Goal: Find specific page/section: Find specific page/section

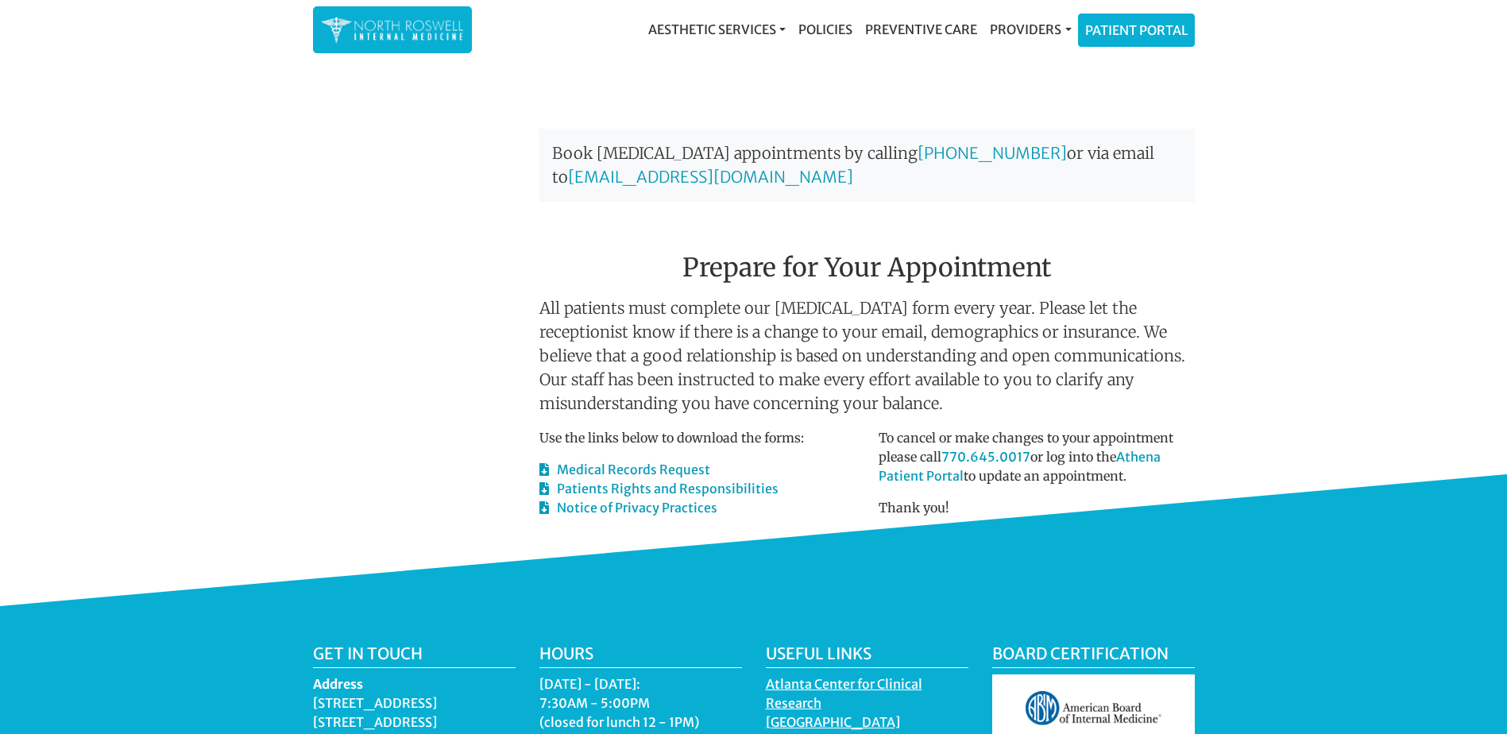
scroll to position [715, 0]
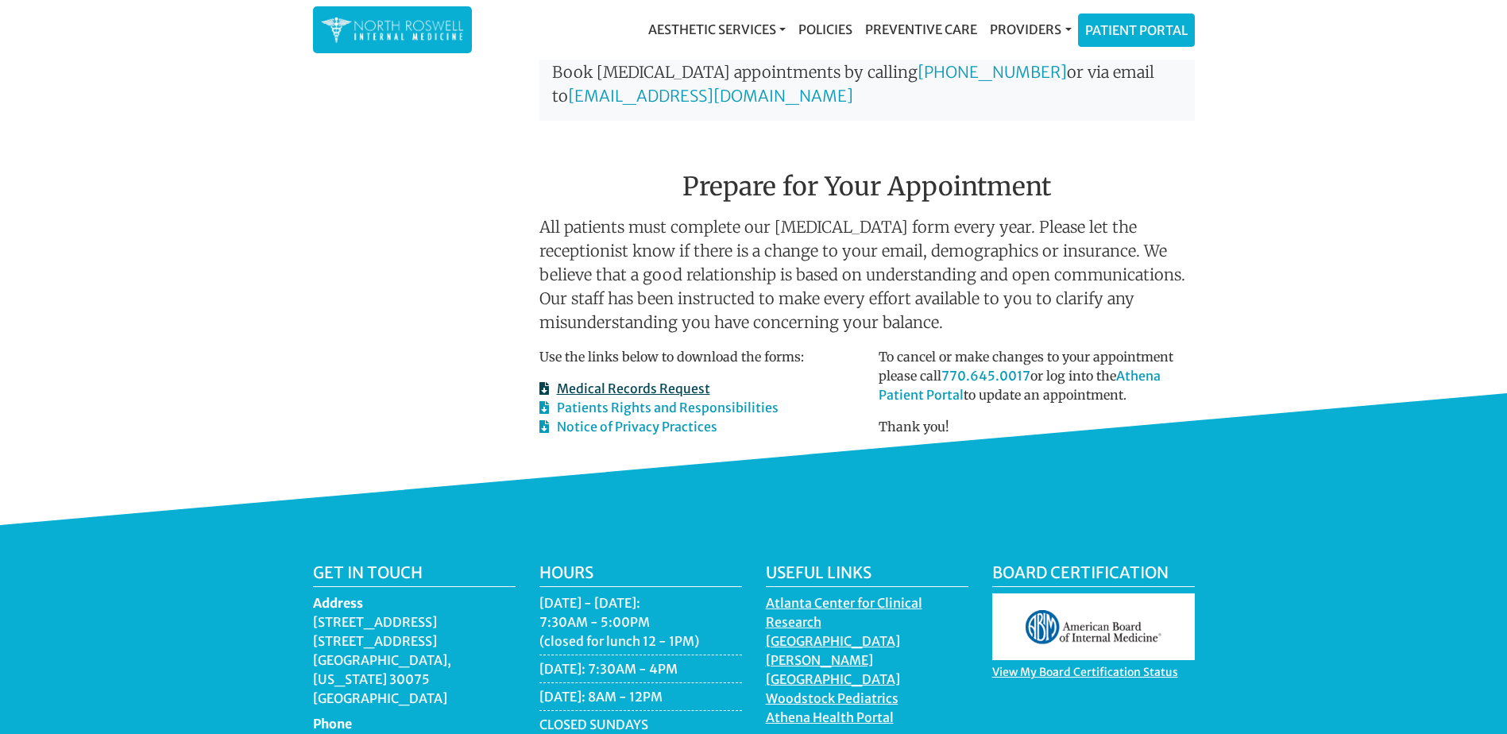
click at [627, 380] on link "Medical Records Request" at bounding box center [624, 388] width 171 height 16
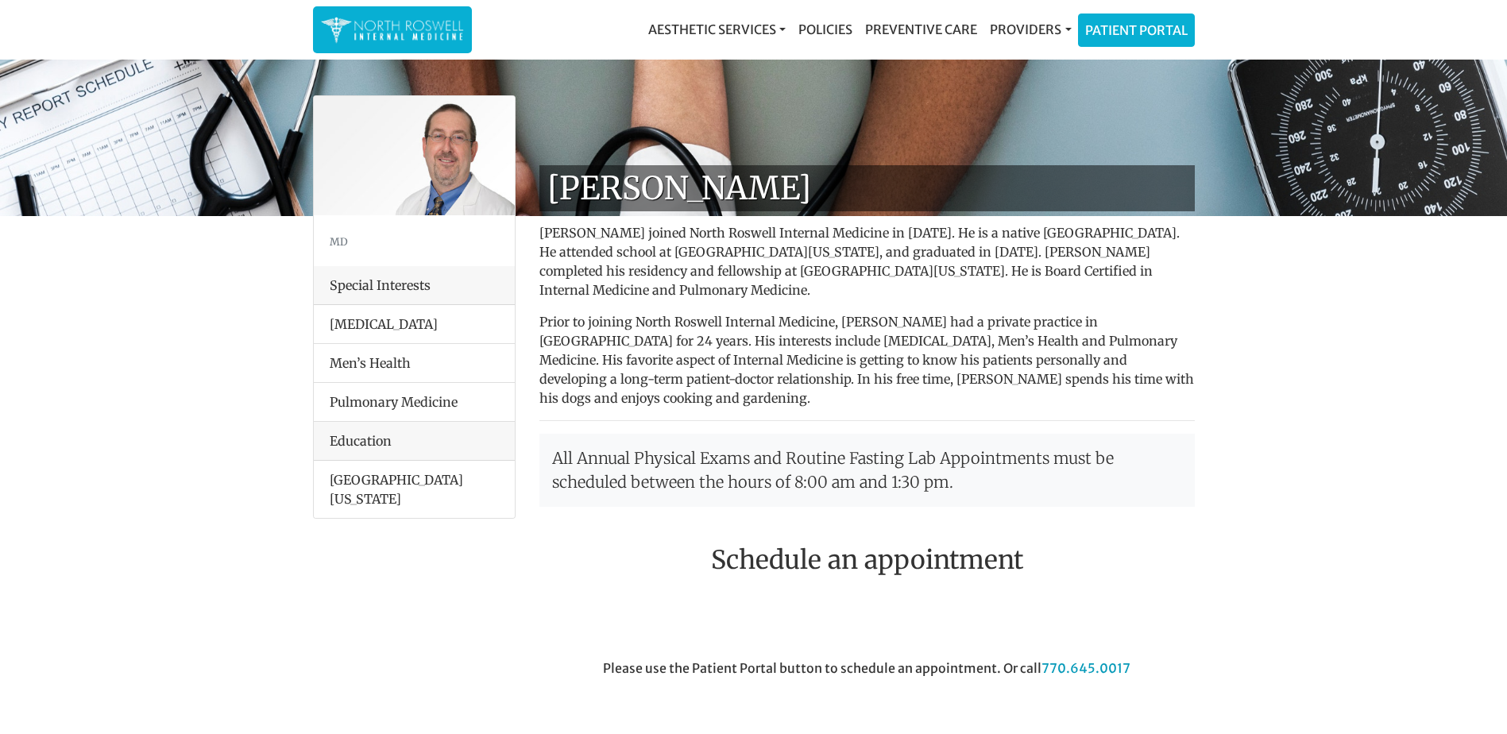
click at [848, 25] on link "Policies" at bounding box center [825, 30] width 67 height 32
